Goal: Find specific page/section: Find specific page/section

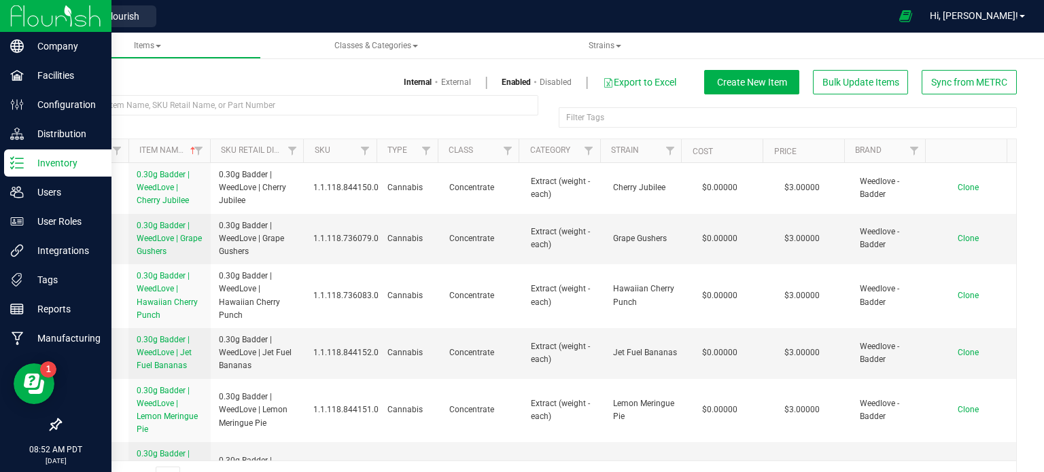
click at [76, 164] on p "Inventory" at bounding box center [65, 163] width 82 height 16
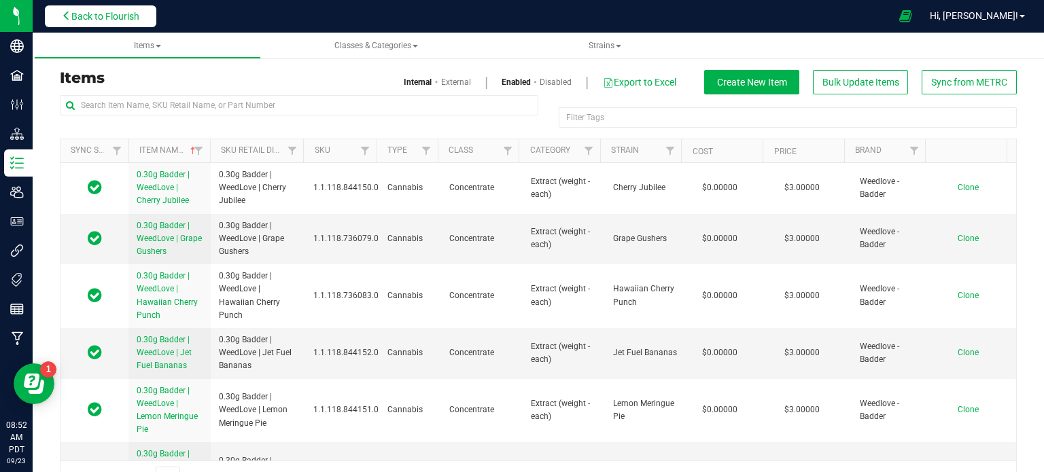
click at [105, 8] on button "Back to Flourish" at bounding box center [100, 16] width 111 height 22
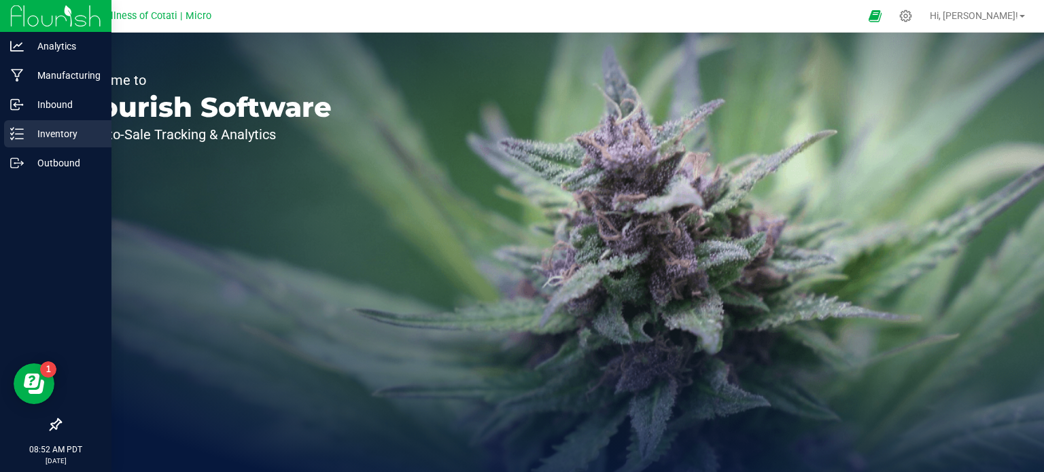
click at [29, 133] on p "Inventory" at bounding box center [65, 134] width 82 height 16
